Goal: Task Accomplishment & Management: Use online tool/utility

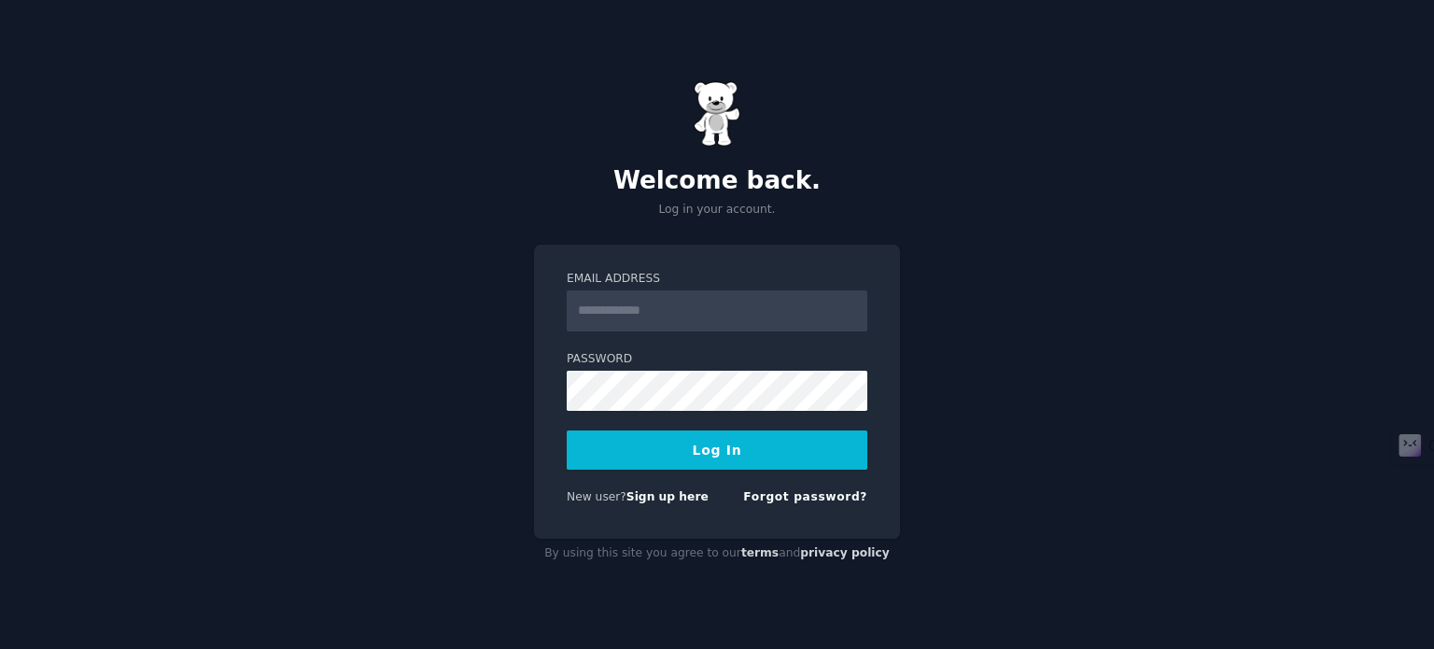
click at [676, 326] on input "Email Address" at bounding box center [717, 310] width 301 height 41
click at [691, 322] on input "Email Address" at bounding box center [717, 310] width 301 height 41
type input "**********"
click at [659, 446] on button "Log In" at bounding box center [717, 449] width 301 height 39
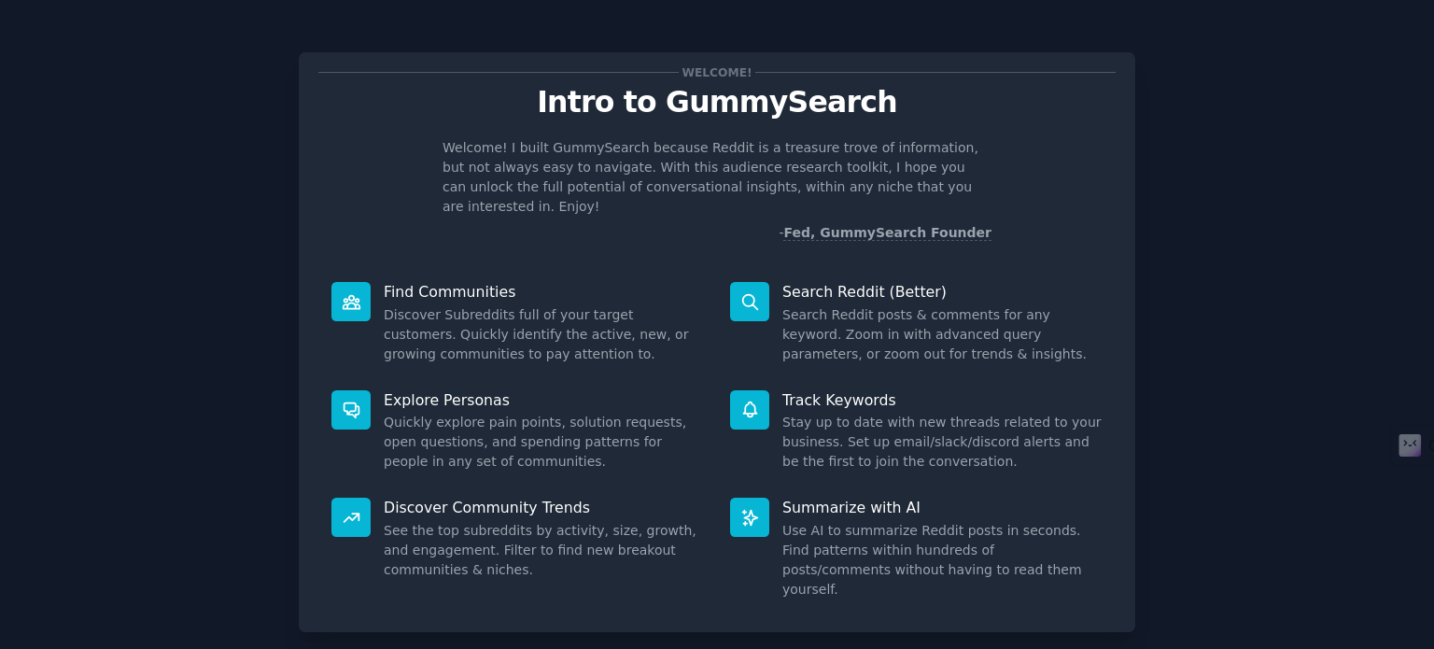
scroll to position [81, 0]
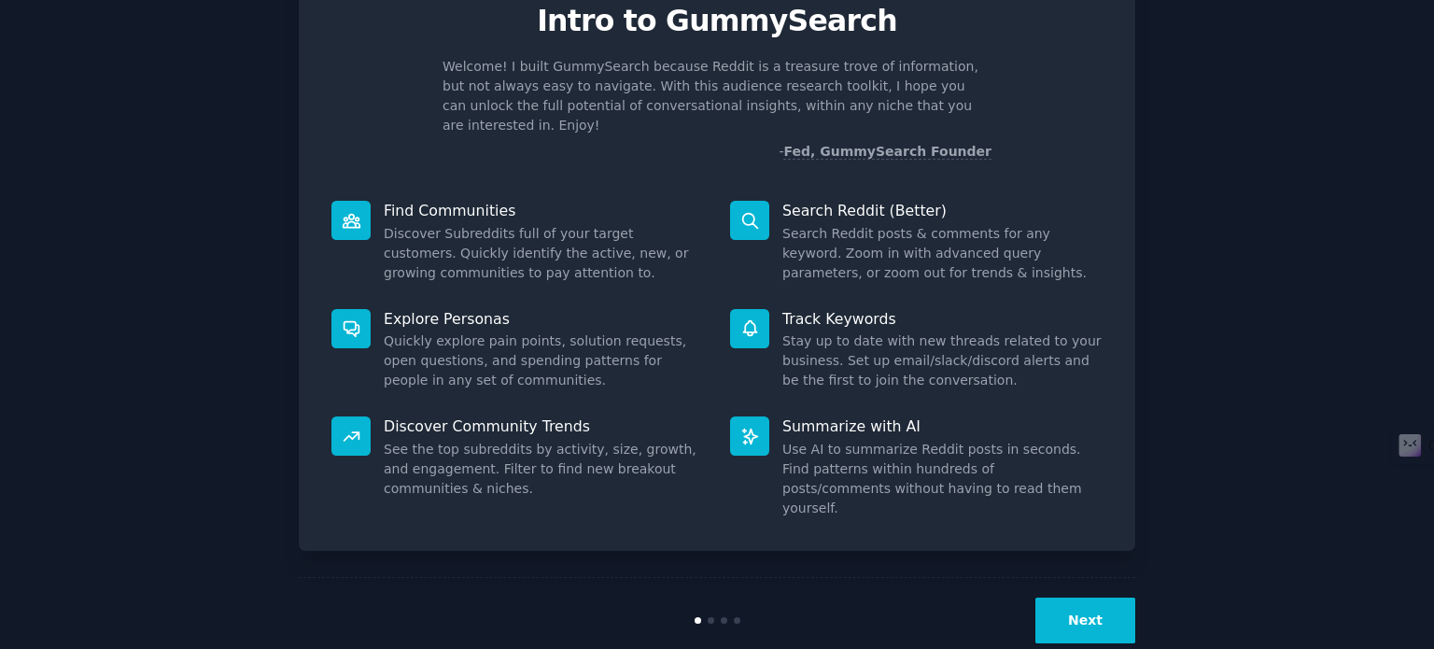
click at [1078, 597] on button "Next" at bounding box center [1085, 620] width 100 height 46
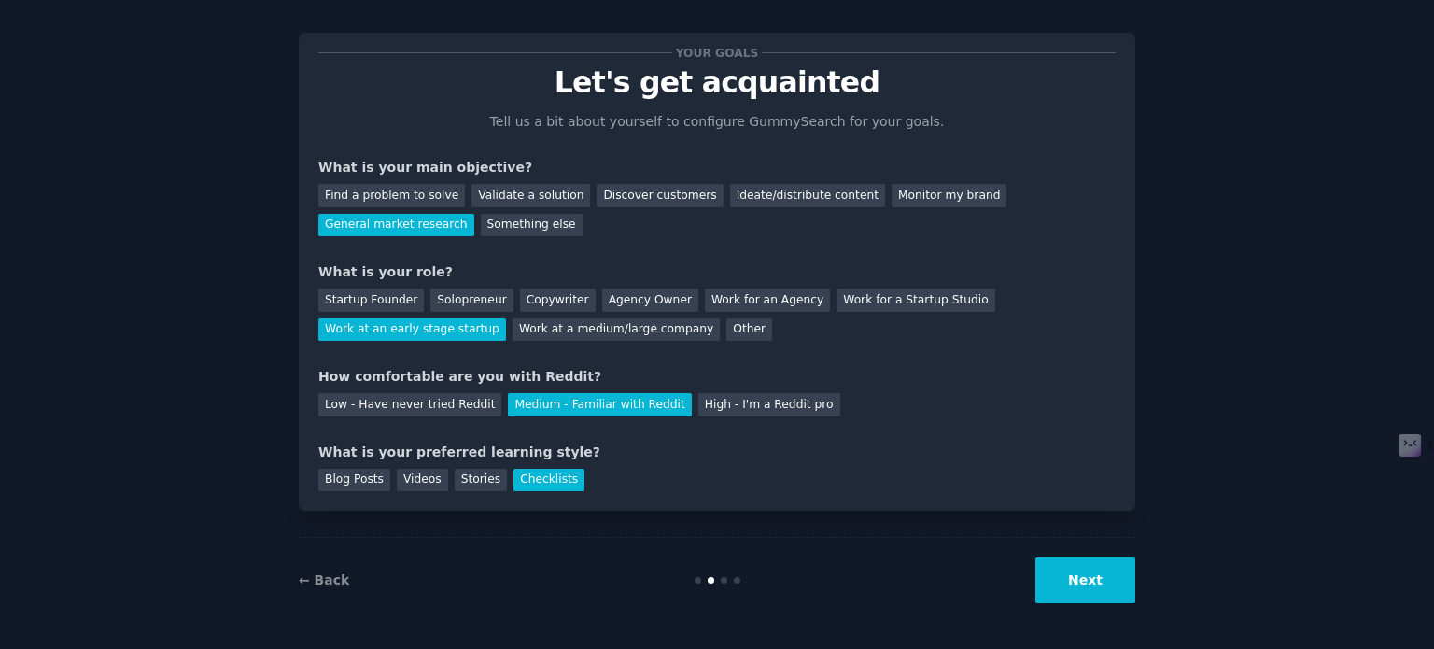
scroll to position [19, 0]
click at [1078, 591] on button "Next" at bounding box center [1085, 581] width 100 height 46
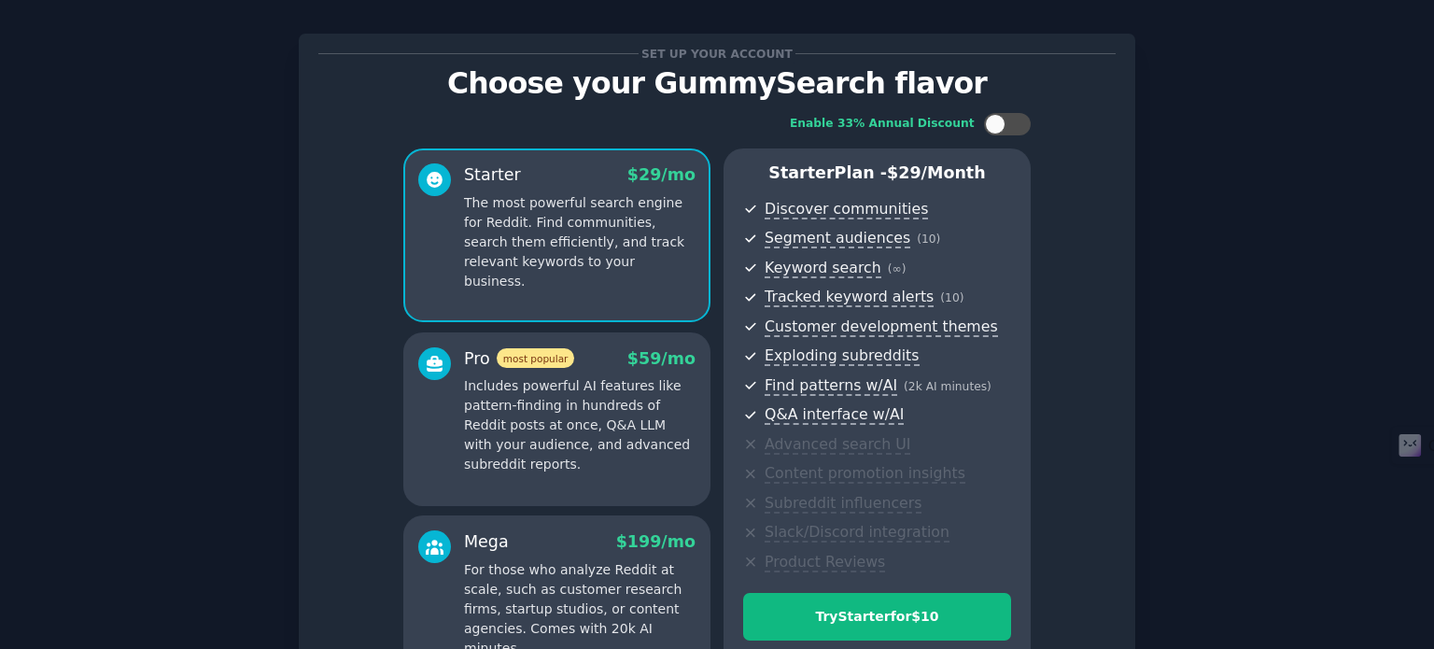
scroll to position [235, 0]
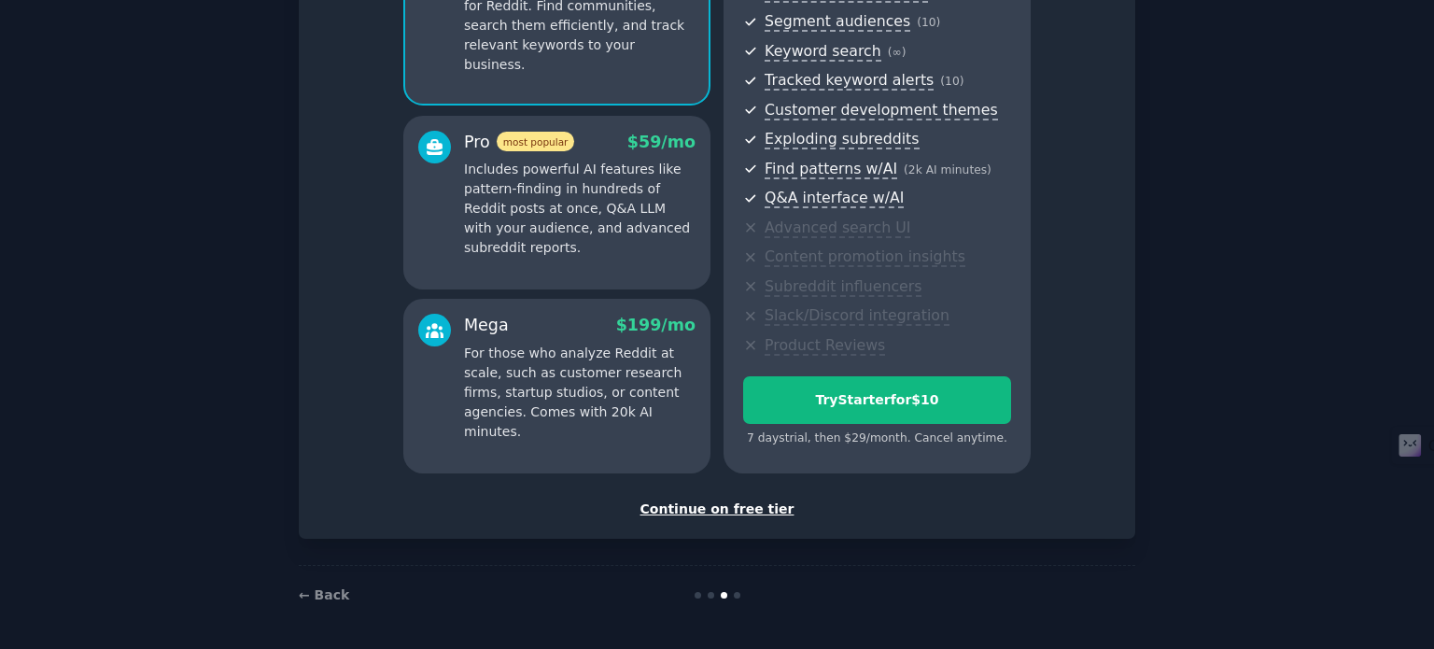
click at [740, 509] on div "Continue on free tier" at bounding box center [716, 509] width 797 height 20
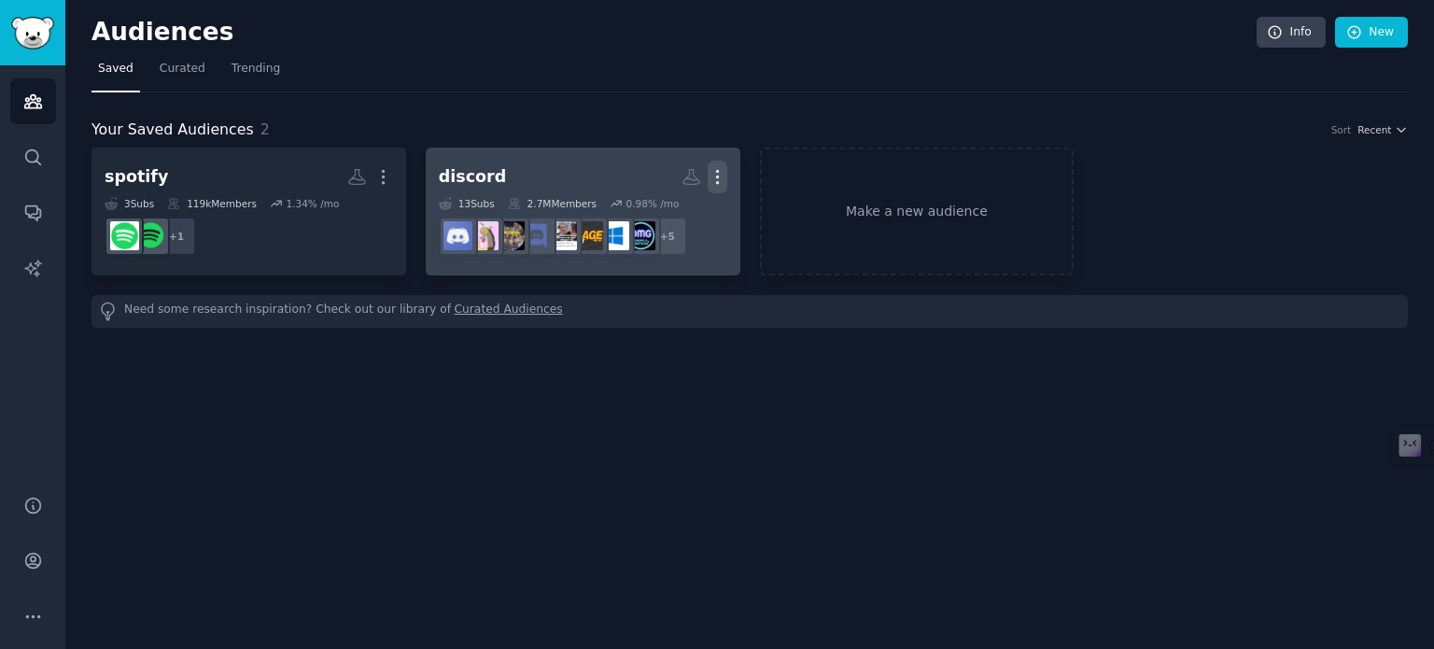
click at [716, 179] on icon "button" at bounding box center [718, 177] width 20 height 20
click at [667, 212] on p "Delete" at bounding box center [666, 216] width 43 height 20
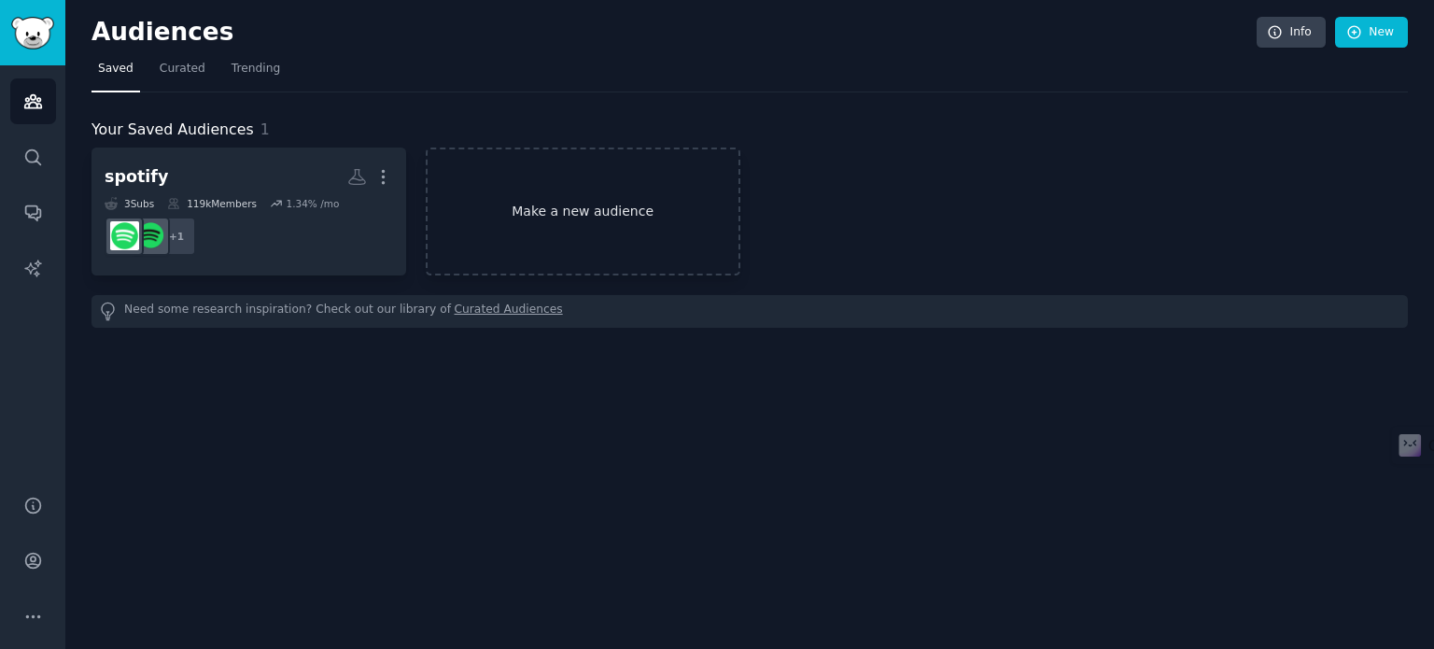
click at [590, 216] on link "Make a new audience" at bounding box center [583, 212] width 315 height 128
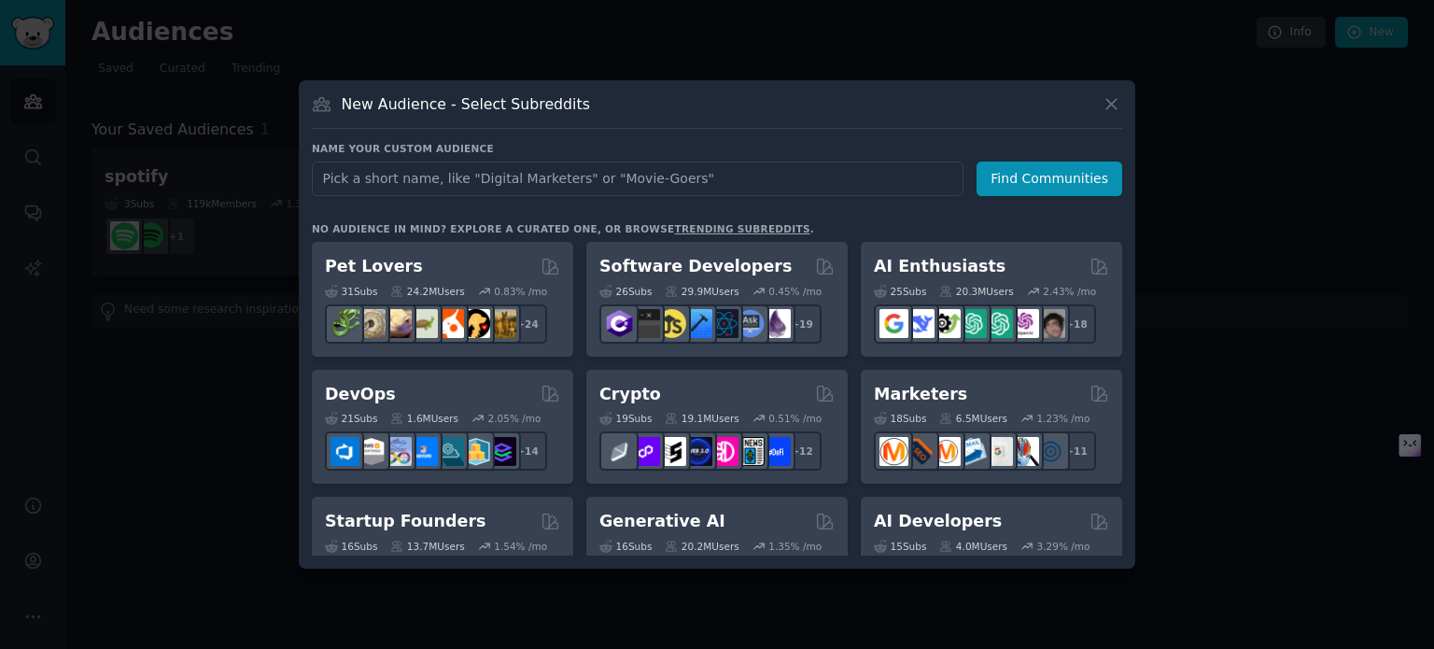
click at [594, 183] on input "text" at bounding box center [638, 179] width 652 height 35
type input "exchange cars"
click button "Find Communities" at bounding box center [1050, 179] width 146 height 35
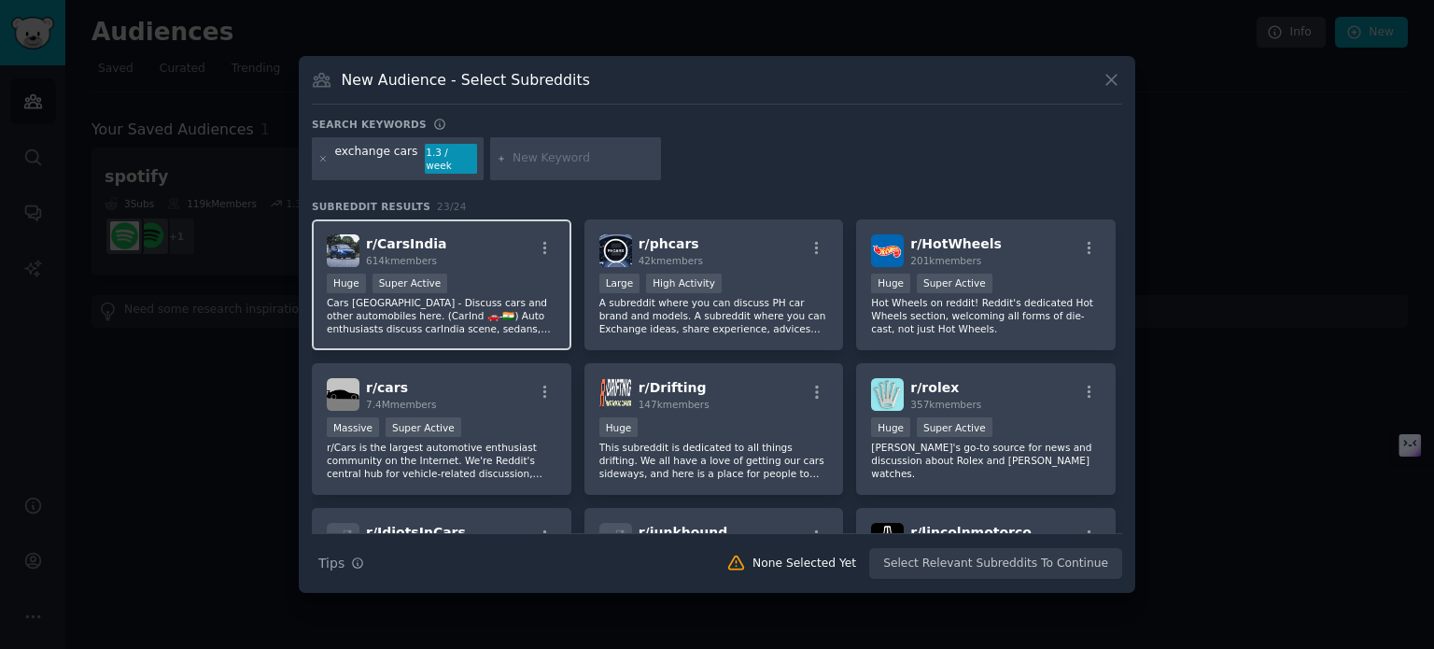
click at [503, 305] on p "Cars India - Discuss cars and other automobiles here. (CarInd 🚗-🇮🇳) Auto enthus…" at bounding box center [442, 315] width 230 height 39
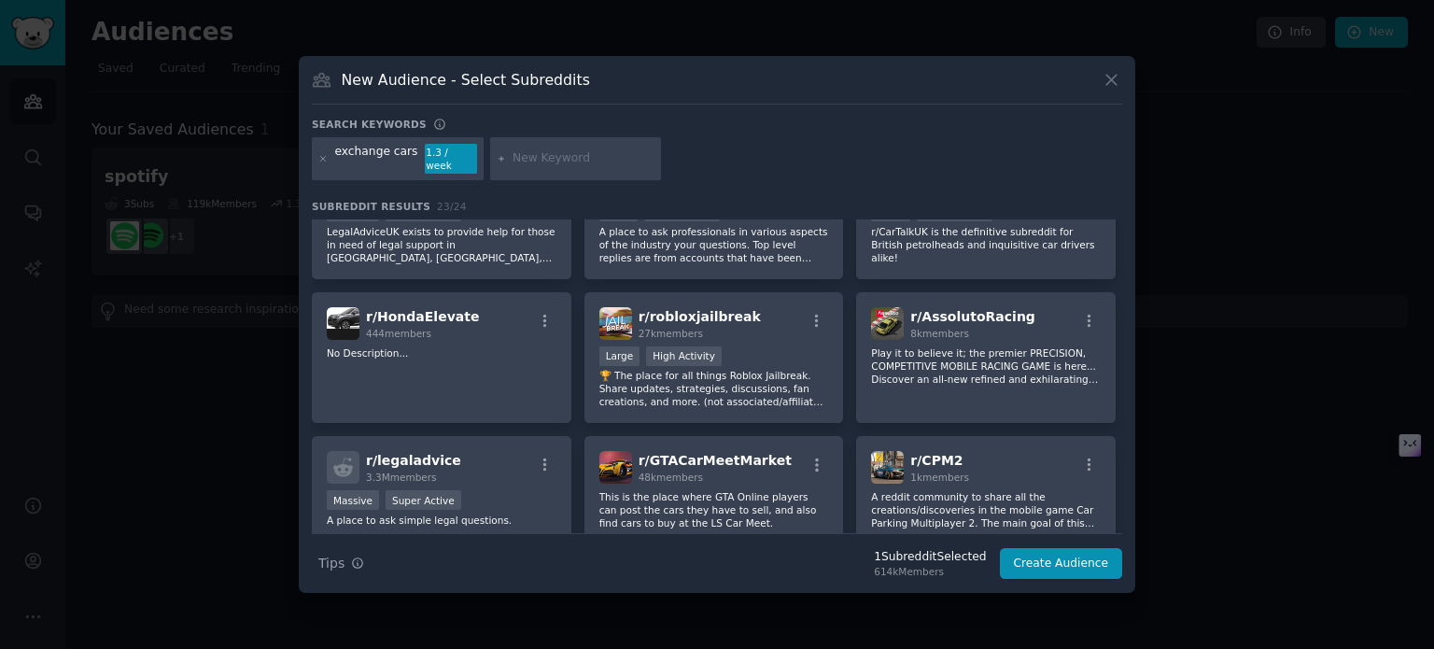
scroll to position [507, 0]
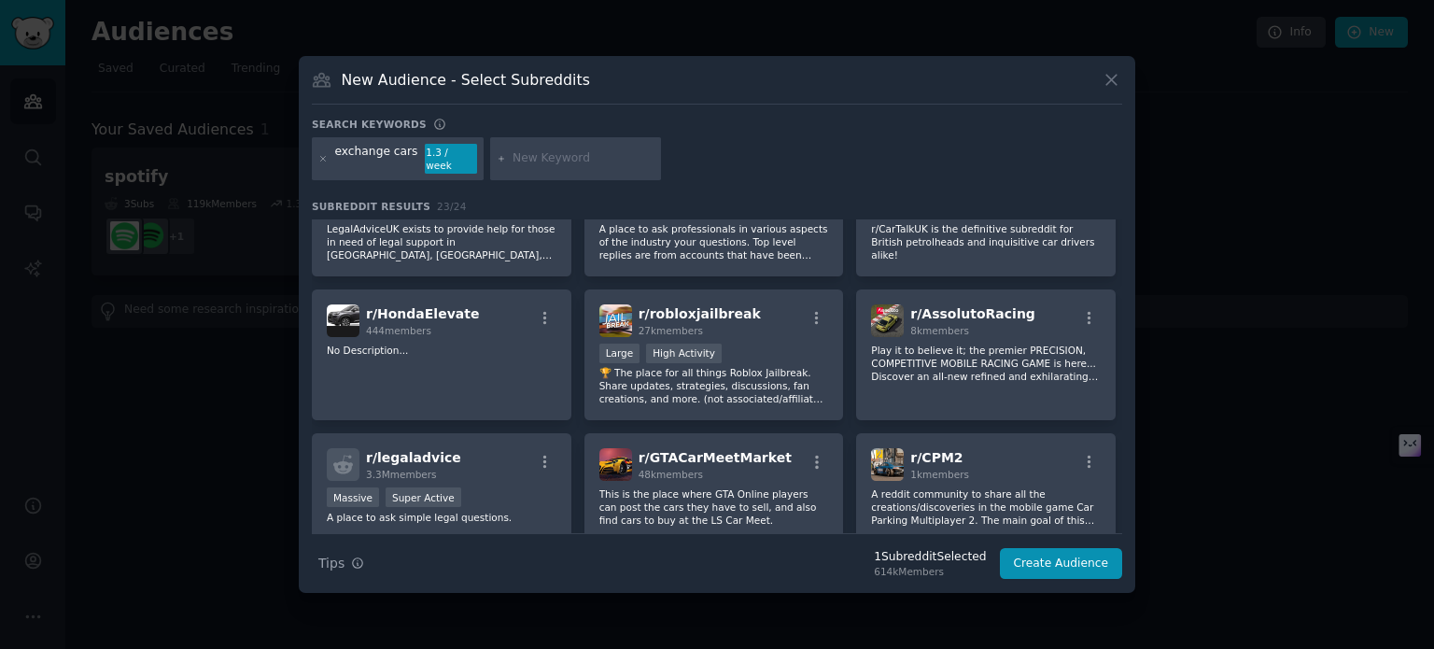
click at [536, 163] on input "text" at bounding box center [584, 158] width 142 height 17
paste input "upgrade to a new one"
type input "upgrade to a new car"
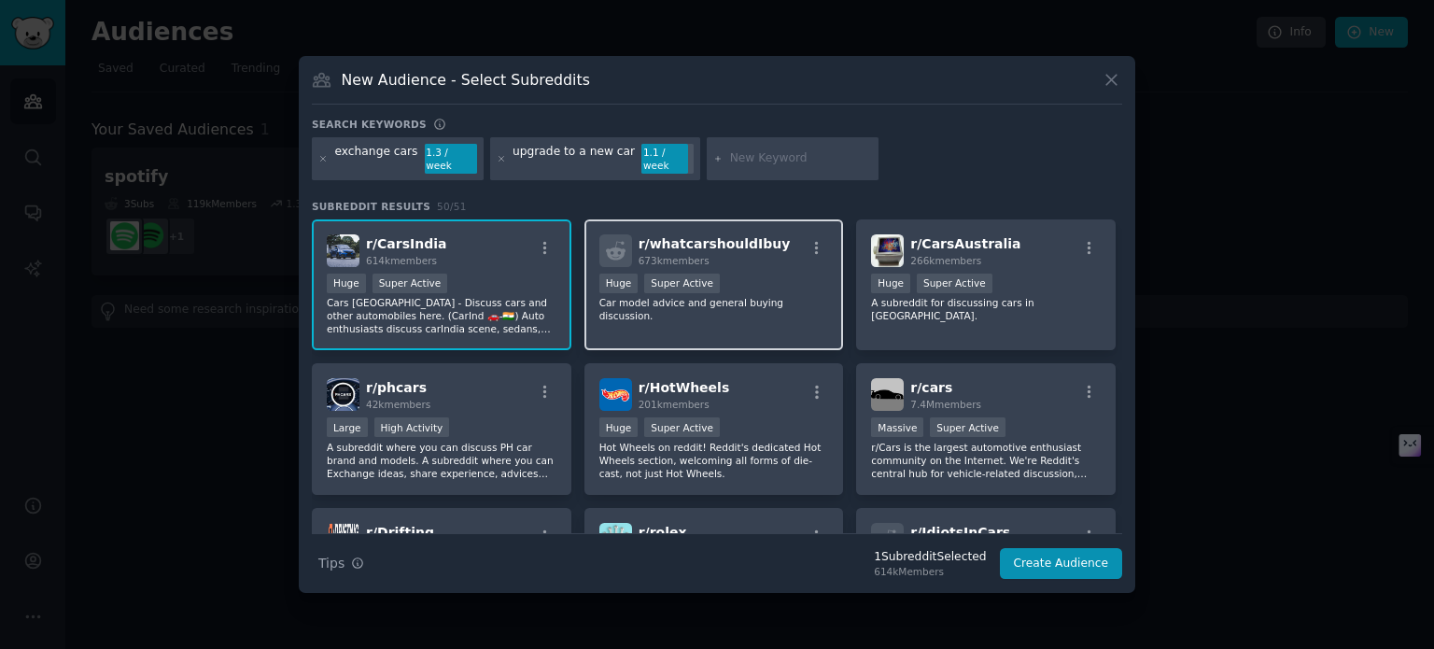
click at [734, 312] on div "r/ whatcarshouldIbuy 673k members Huge Super Active Car model advice and genera…" at bounding box center [714, 285] width 260 height 132
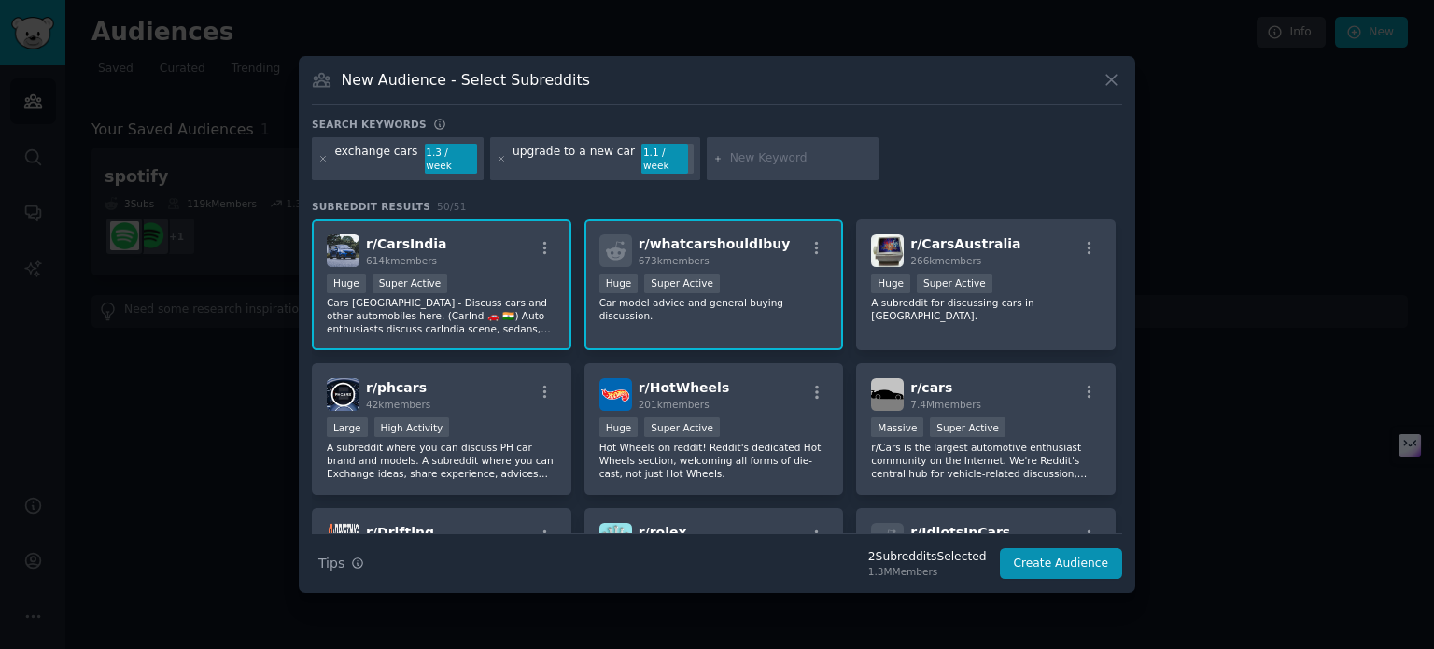
click at [739, 160] on input "text" at bounding box center [801, 158] width 142 height 17
type input "indian car services"
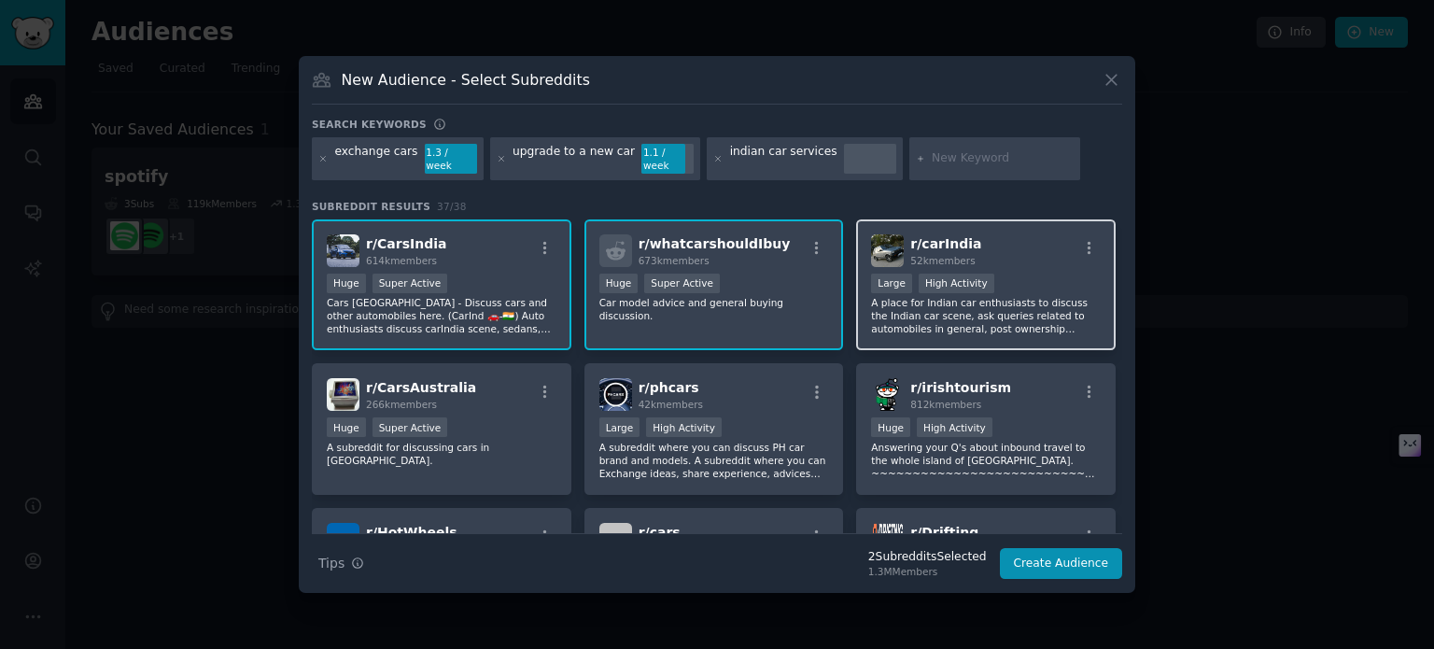
click at [953, 332] on div "r/ carIndia 52k members 10,000 - 100,000 members Large High Activity A place fo…" at bounding box center [986, 285] width 260 height 132
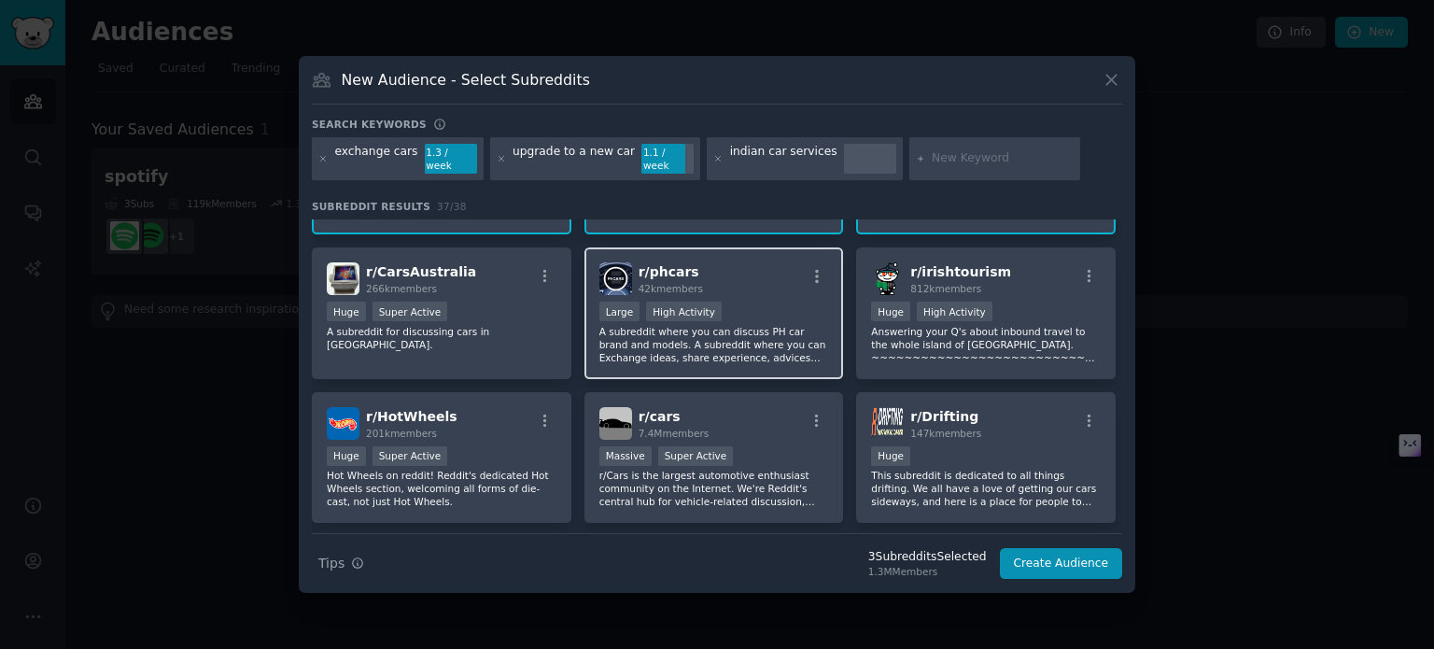
scroll to position [119, 0]
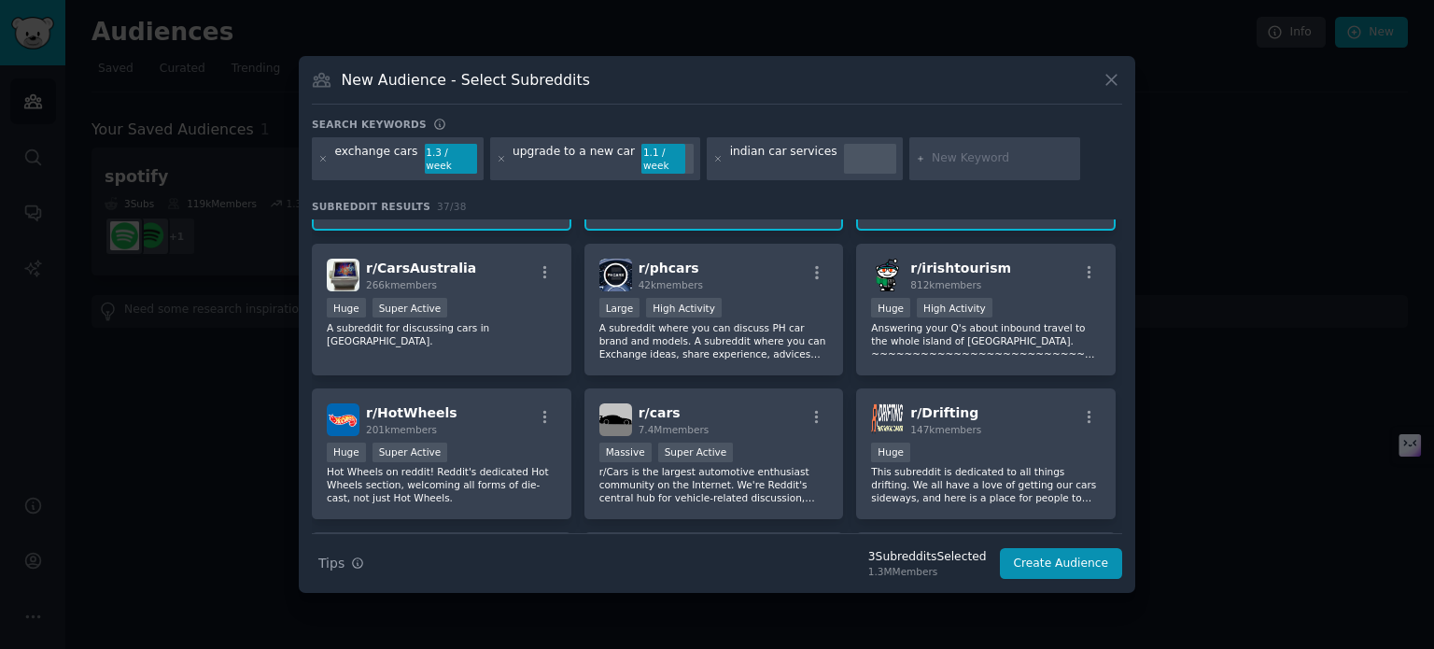
click at [846, 370] on div "r/ CarsIndia 614k members Huge Super Active Cars India - Discuss cars and other…" at bounding box center [717, 382] width 810 height 564
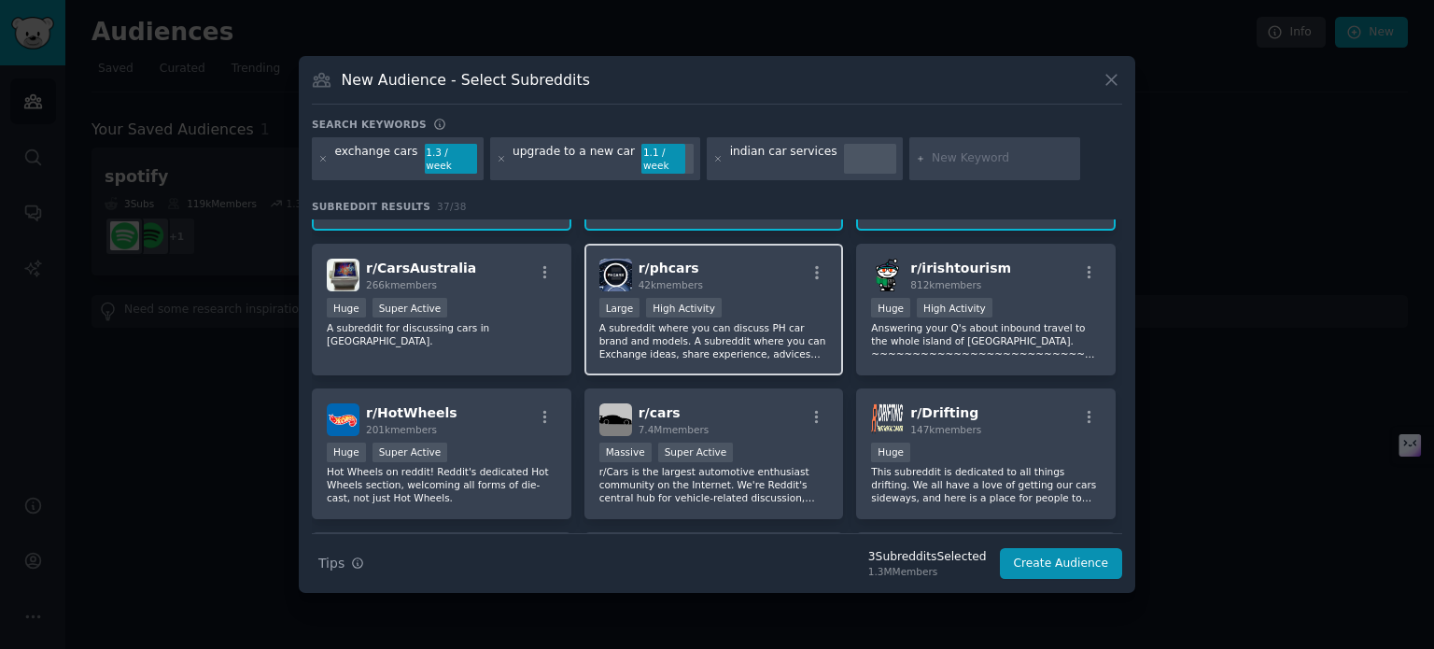
click at [751, 321] on p "A subreddit where you can discuss PH car brand and models. A subreddit where yo…" at bounding box center [714, 340] width 230 height 39
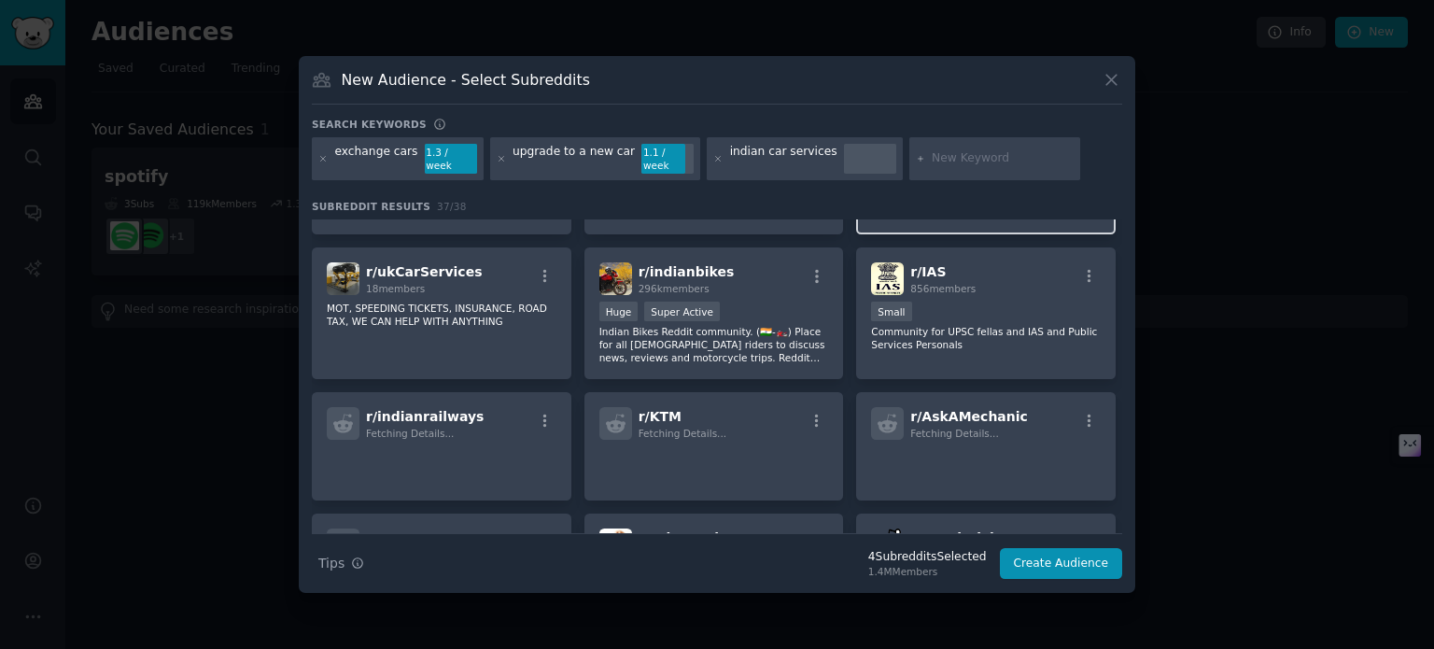
scroll to position [982, 0]
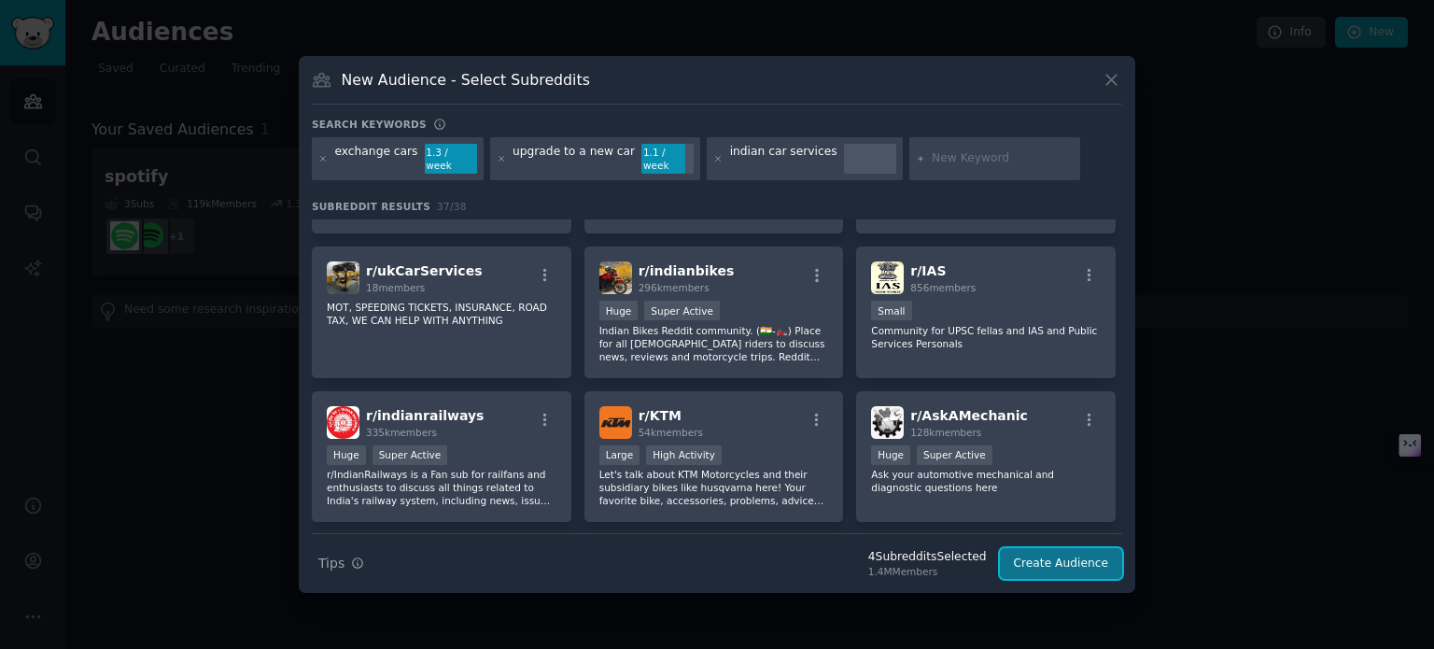
click at [1081, 559] on button "Create Audience" at bounding box center [1061, 564] width 123 height 32
